Goal: Task Accomplishment & Management: Manage account settings

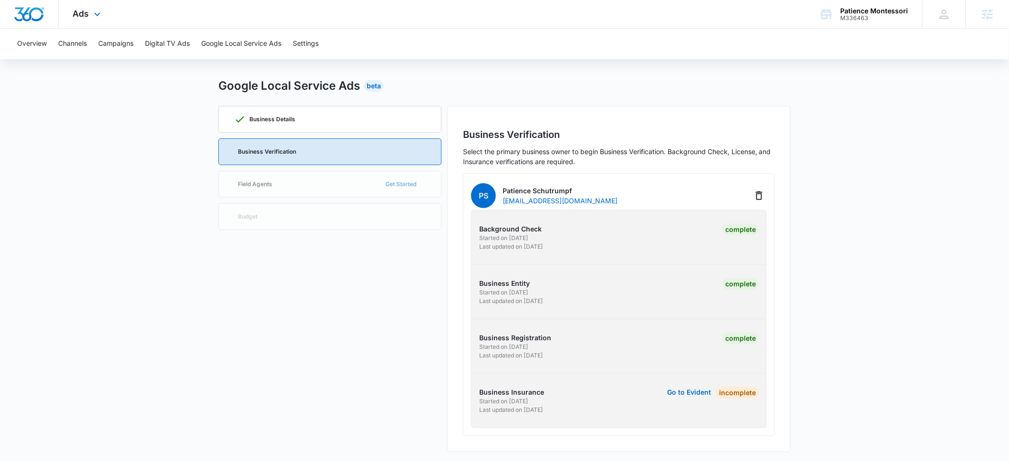
click at [36, 16] on img "Dashboard" at bounding box center [29, 14] width 31 height 14
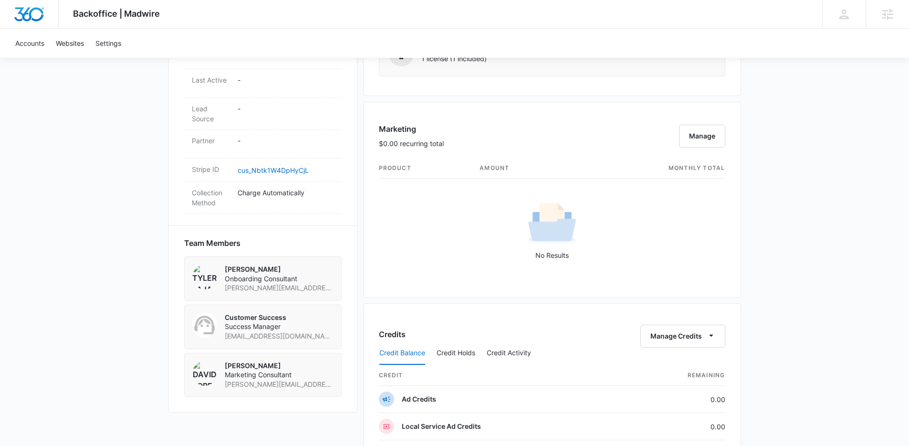
scroll to position [688, 0]
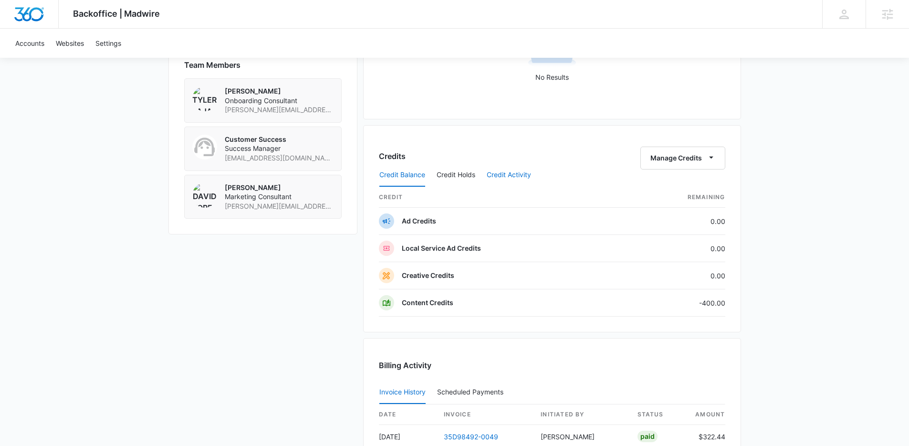
click at [495, 173] on button "Credit Activity" at bounding box center [509, 175] width 44 height 23
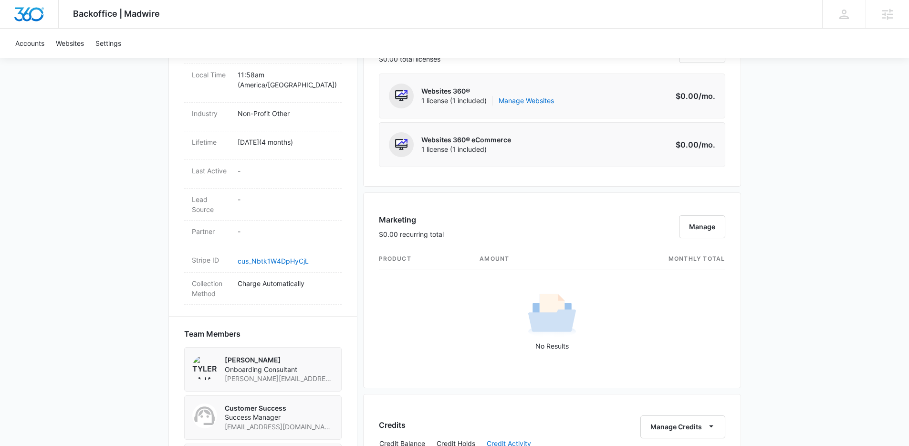
scroll to position [419, 0]
